Goal: Task Accomplishment & Management: Use online tool/utility

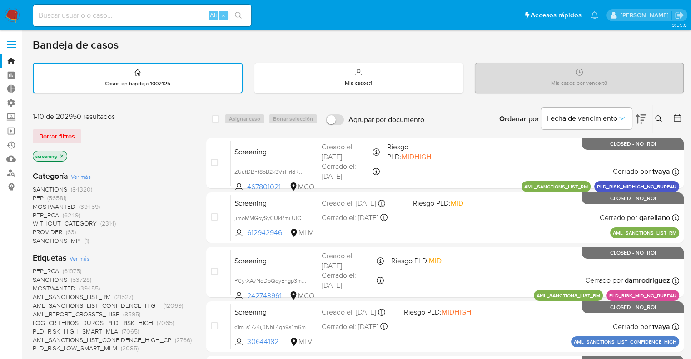
scroll to position [314, 0]
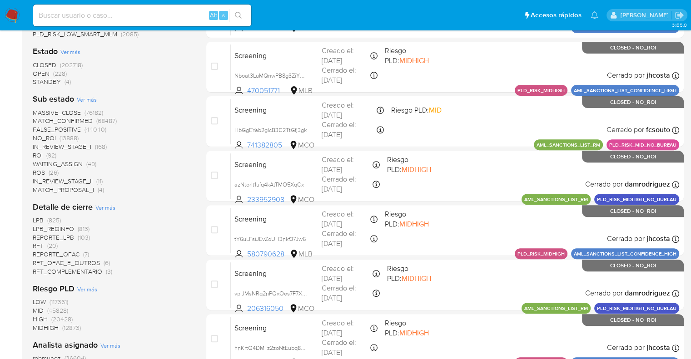
click at [40, 70] on span "OPEN" at bounding box center [41, 73] width 17 height 9
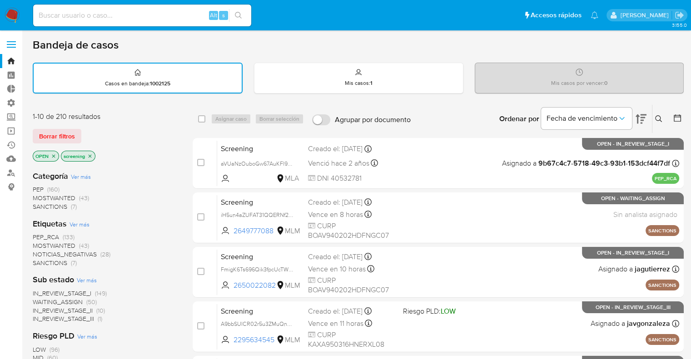
click at [38, 259] on span "SANCTIONS" at bounding box center [50, 262] width 35 height 9
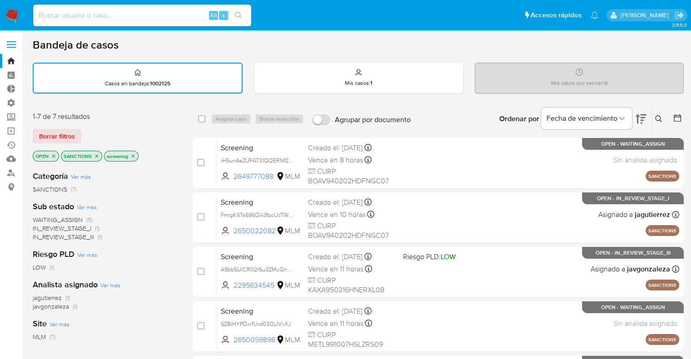
click at [98, 155] on icon "close-filter" at bounding box center [96, 156] width 5 height 5
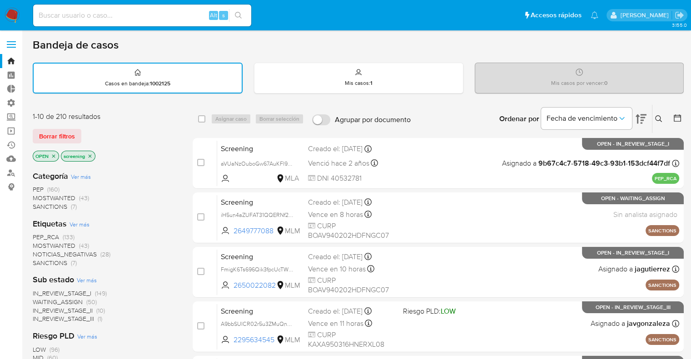
click at [53, 157] on icon "close-filter" at bounding box center [53, 156] width 5 height 5
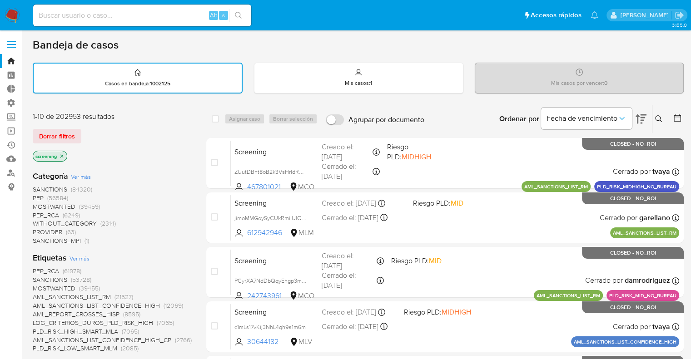
click at [87, 129] on div "Borrar filtros" at bounding box center [105, 136] width 145 height 15
click at [85, 131] on div "Borrar filtros" at bounding box center [105, 136] width 145 height 15
click at [84, 130] on div "Borrar filtros" at bounding box center [105, 136] width 145 height 15
